Goal: Find specific page/section: Find specific page/section

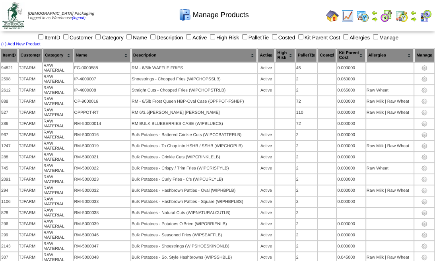
scroll to position [1396, 0]
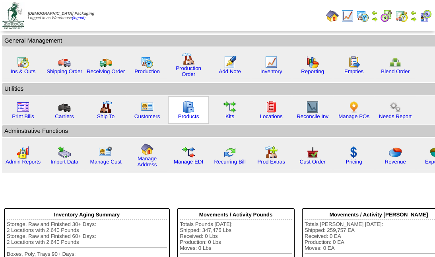
click at [188, 109] on img at bounding box center [188, 107] width 13 height 13
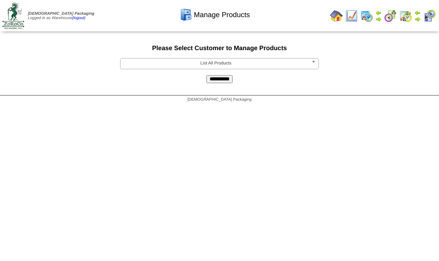
click at [317, 64] on b at bounding box center [314, 63] width 7 height 10
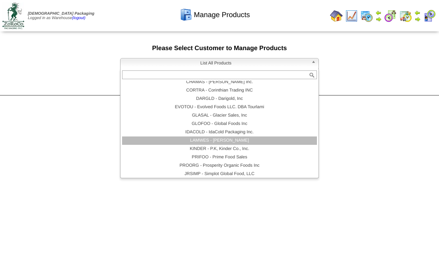
scroll to position [72, 0]
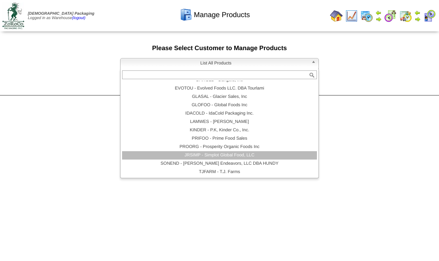
click at [227, 156] on li "JRSIMP - Simplot Global Food, LLC" at bounding box center [219, 155] width 195 height 8
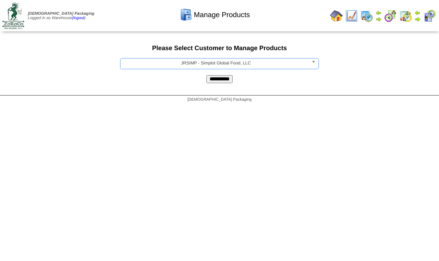
click at [225, 79] on input "**********" at bounding box center [219, 79] width 26 height 8
